Goal: Task Accomplishment & Management: Complete application form

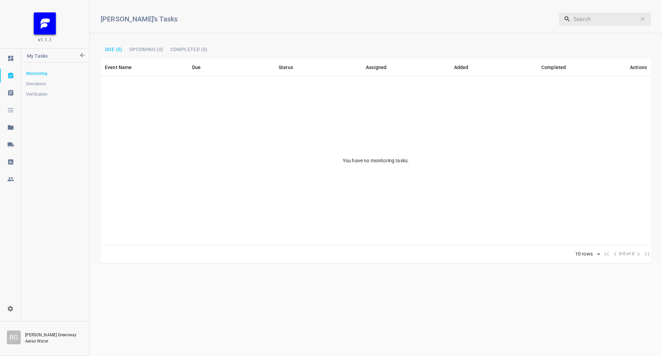
click at [13, 144] on icon at bounding box center [10, 144] width 7 height 7
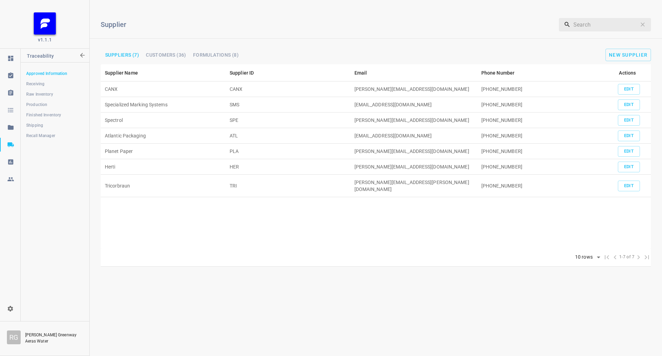
click at [48, 124] on span "Shipping" at bounding box center [54, 125] width 57 height 7
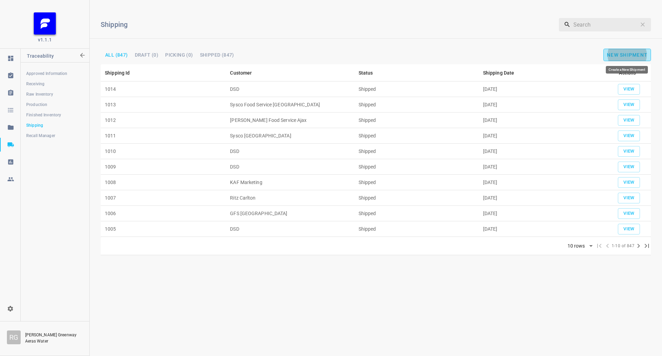
click at [623, 51] on button "New Shipment" at bounding box center [627, 55] width 48 height 12
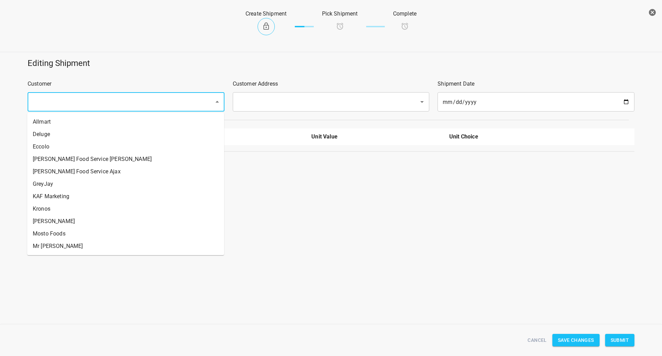
click at [137, 102] on input "text" at bounding box center [116, 101] width 171 height 13
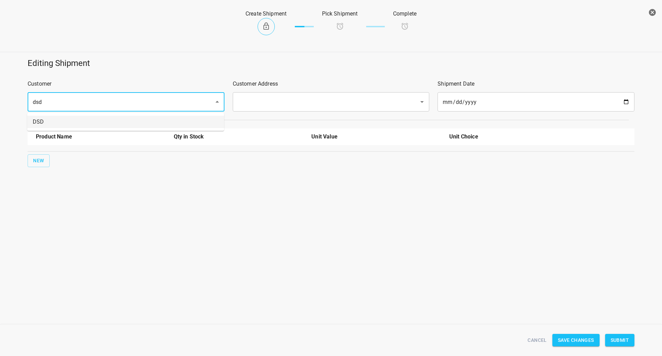
click at [138, 120] on li "DSD" at bounding box center [125, 122] width 197 height 12
type input "DSD"
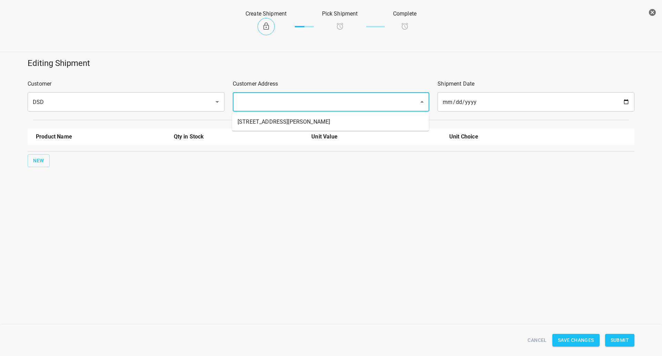
click at [254, 106] on input "text" at bounding box center [321, 101] width 171 height 13
click at [250, 121] on li "[STREET_ADDRESS][PERSON_NAME]" at bounding box center [330, 122] width 197 height 12
type input "[STREET_ADDRESS][PERSON_NAME]"
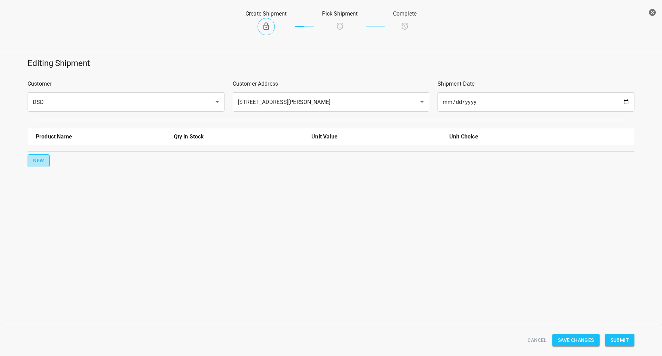
click at [31, 162] on button "New" at bounding box center [39, 160] width 22 height 13
click at [76, 148] on div at bounding box center [101, 159] width 138 height 25
click at [67, 160] on input "text" at bounding box center [91, 156] width 110 height 11
click at [88, 168] on li "330ml Still" at bounding box center [101, 172] width 130 height 12
type input "330ml Still"
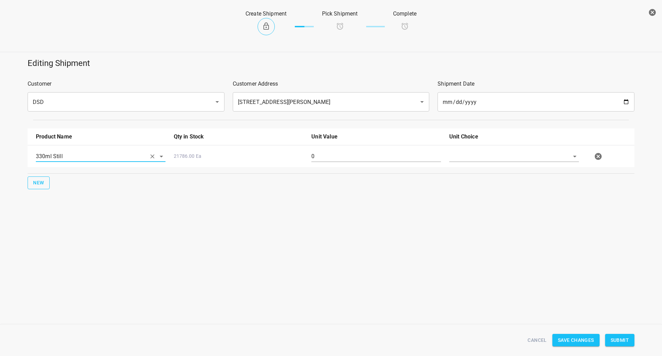
click at [35, 179] on span "New" at bounding box center [38, 182] width 11 height 9
click at [63, 178] on input "text" at bounding box center [91, 178] width 110 height 11
click at [56, 230] on li "750ml Still" at bounding box center [101, 231] width 130 height 12
type input "750ml Still"
click at [39, 204] on span "New" at bounding box center [38, 204] width 11 height 9
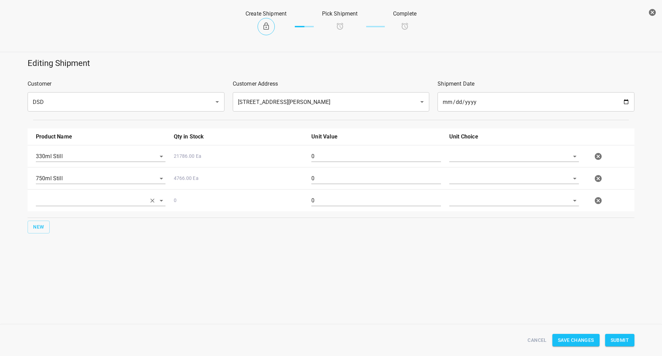
click at [56, 200] on input "text" at bounding box center [91, 200] width 110 height 11
click at [64, 242] on li "750ml Sparkling" at bounding box center [101, 241] width 130 height 12
type input "750ml Sparkling"
click at [472, 154] on input "text" at bounding box center [504, 156] width 110 height 11
drag, startPoint x: 471, startPoint y: 172, endPoint x: 467, endPoint y: 181, distance: 9.9
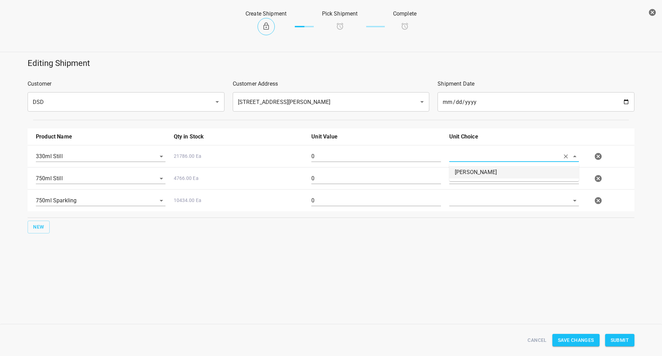
click at [471, 172] on li "[PERSON_NAME]" at bounding box center [514, 172] width 130 height 12
type input "[PERSON_NAME]"
click at [467, 181] on input "text" at bounding box center [504, 178] width 110 height 11
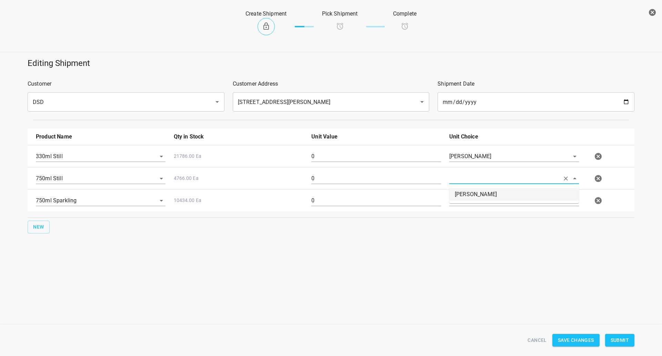
click at [465, 197] on li "[PERSON_NAME]" at bounding box center [514, 194] width 130 height 12
type input "[PERSON_NAME]"
click at [465, 199] on input "text" at bounding box center [504, 200] width 110 height 11
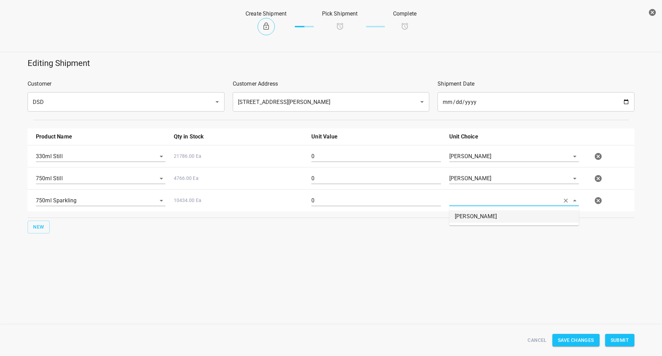
click at [465, 216] on li "[PERSON_NAME]" at bounding box center [514, 216] width 130 height 12
type input "[PERSON_NAME]"
drag, startPoint x: 355, startPoint y: 163, endPoint x: 322, endPoint y: 167, distance: 32.7
click at [322, 167] on div "330ml Still 21786.00 Ea 0 [PERSON_NAME] 750ml Still 4766.00 Ea 0 [PERSON_NAME] …" at bounding box center [331, 178] width 607 height 66
click at [337, 150] on div "0" at bounding box center [376, 159] width 138 height 25
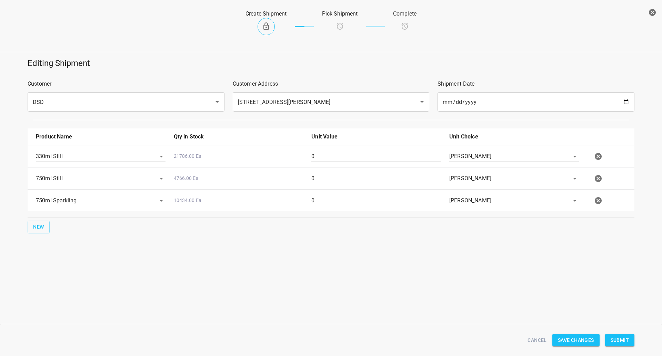
click at [336, 150] on div "0" at bounding box center [376, 159] width 138 height 25
click at [335, 150] on div "0" at bounding box center [376, 159] width 138 height 25
click at [335, 153] on input "0" at bounding box center [376, 156] width 130 height 11
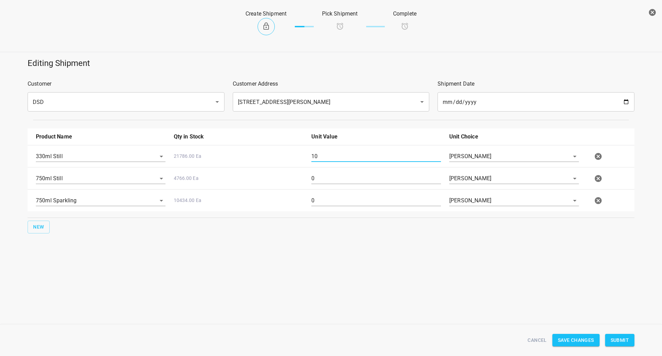
type input "10"
click at [323, 181] on input "0" at bounding box center [376, 178] width 130 height 11
click at [322, 193] on div "0" at bounding box center [376, 203] width 138 height 25
click at [379, 171] on div "5" at bounding box center [376, 181] width 138 height 25
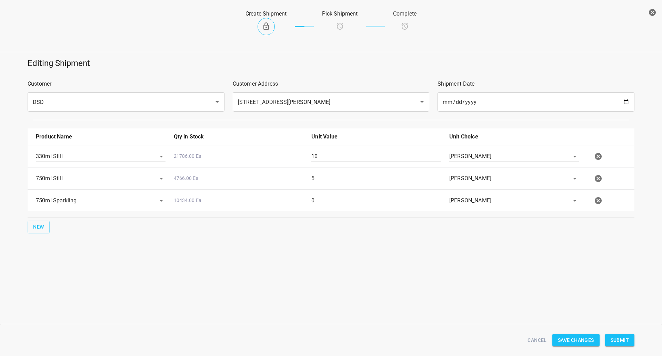
click at [379, 171] on div "5" at bounding box center [376, 181] width 138 height 25
click at [379, 174] on input "5" at bounding box center [376, 178] width 130 height 11
type input "10"
click at [329, 206] on input "0" at bounding box center [376, 200] width 130 height 11
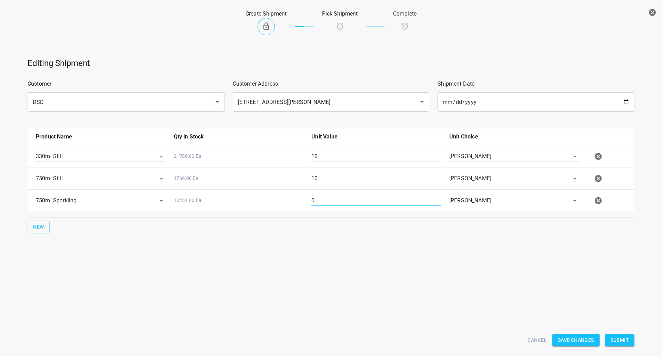
click at [329, 206] on input "0" at bounding box center [376, 200] width 130 height 11
type input "5"
click at [341, 154] on input "10" at bounding box center [376, 156] width 130 height 11
type input "12"
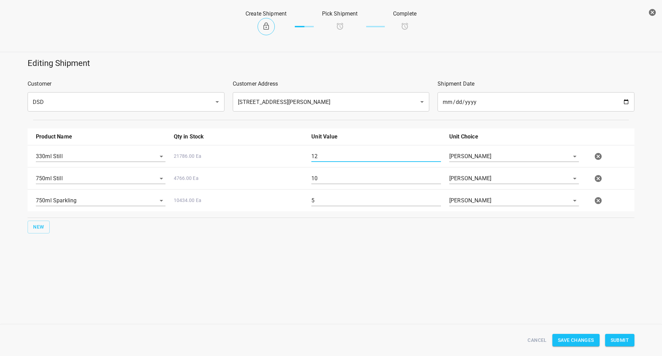
click at [323, 173] on input "10" at bounding box center [376, 178] width 130 height 11
type input "17"
click at [329, 203] on input "5" at bounding box center [376, 200] width 130 height 11
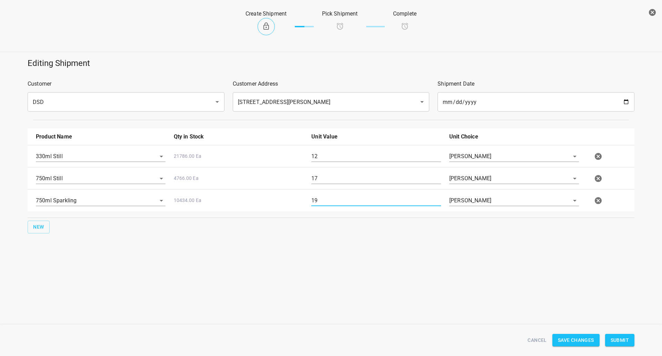
type input "19"
click at [618, 340] on span "Submit" at bounding box center [620, 340] width 18 height 9
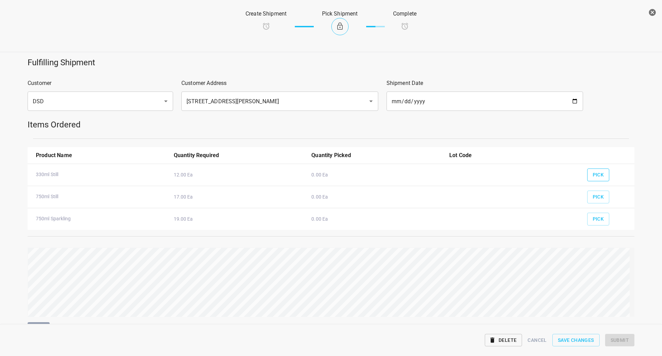
click at [593, 168] on div "Pick" at bounding box center [608, 160] width 50 height 27
click at [597, 173] on span "Pick" at bounding box center [598, 174] width 11 height 9
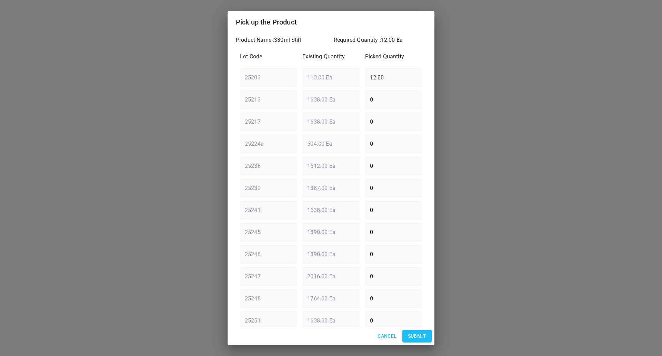
click at [417, 332] on span "Submit" at bounding box center [417, 335] width 18 height 9
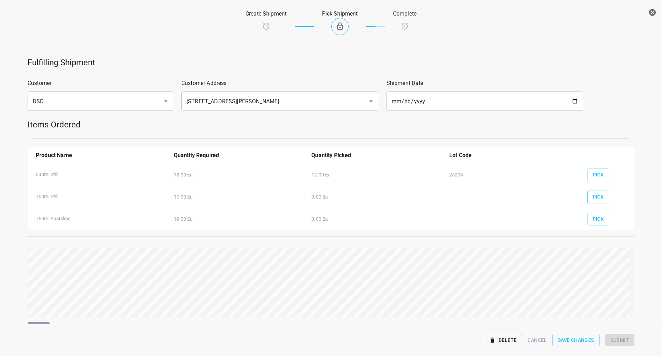
click at [593, 201] on span "Pick" at bounding box center [598, 196] width 11 height 9
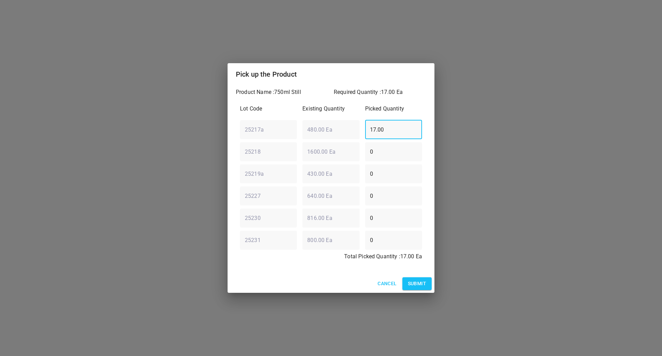
click at [259, 133] on div "25217a ​ 480.00 Ea ​ 17.00 ​" at bounding box center [331, 129] width 188 height 25
type input "0"
click at [251, 181] on div "25219a ​ 430.00 Ea ​ 0 ​" at bounding box center [331, 173] width 188 height 25
type input "17"
click at [415, 287] on span "Submit" at bounding box center [417, 283] width 18 height 9
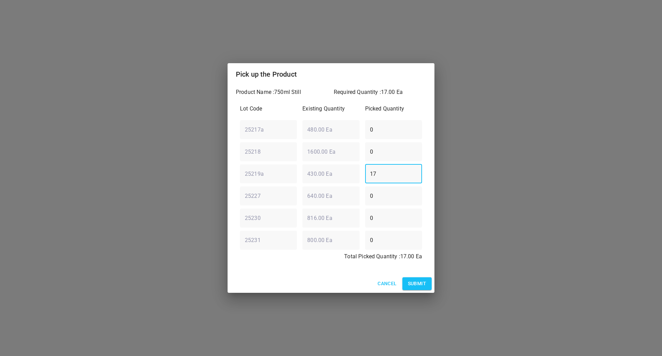
click at [416, 283] on span "Submit" at bounding box center [417, 283] width 18 height 9
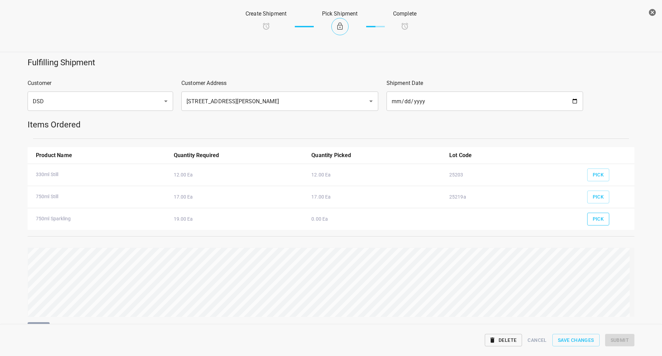
click at [598, 219] on span "Pick" at bounding box center [598, 218] width 11 height 9
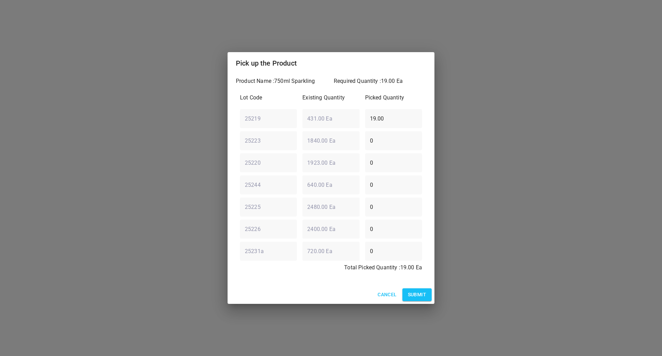
click at [415, 289] on button "Submit" at bounding box center [416, 294] width 29 height 13
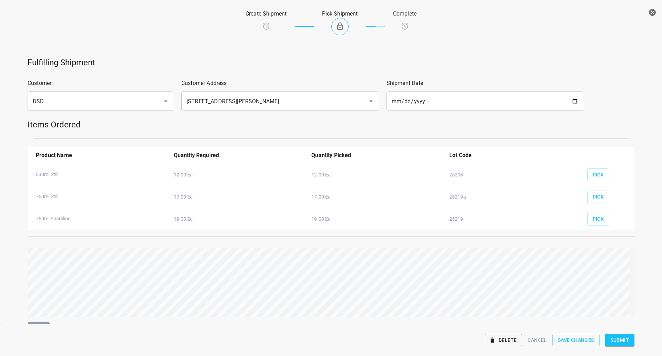
click at [622, 346] on button "Submit" at bounding box center [619, 339] width 29 height 13
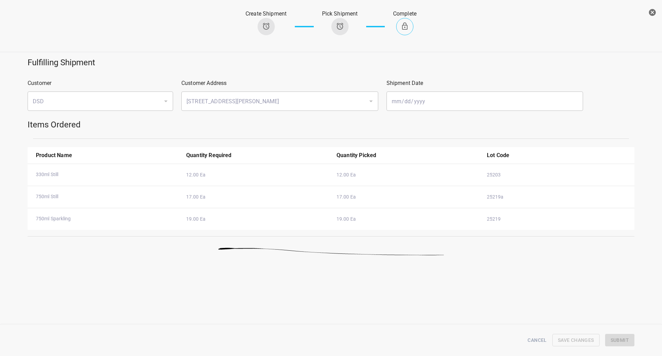
click at [657, 16] on button "button" at bounding box center [653, 13] width 14 height 14
